Goal: Contribute content

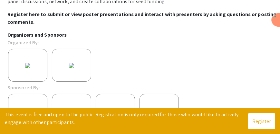
scroll to position [179, 0]
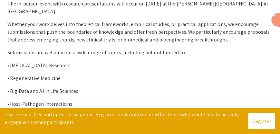
scroll to position [150, 0]
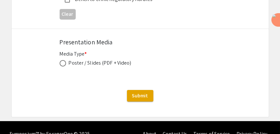
scroll to position [900, 0]
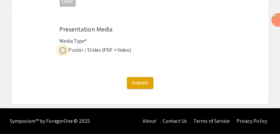
click at [62, 49] on span at bounding box center [63, 50] width 6 height 6
click at [62, 49] on input "radio" at bounding box center [63, 50] width 6 height 6
radio input "true"
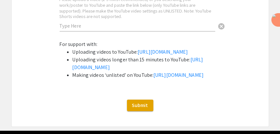
scroll to position [1044, 0]
